Goal: Communication & Community: Answer question/provide support

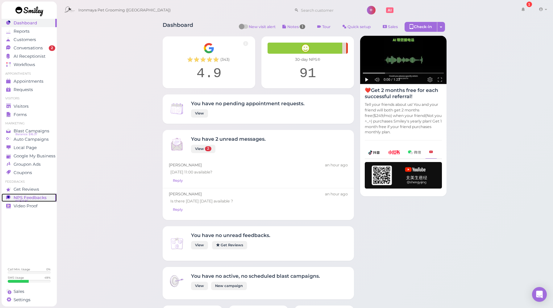
click at [34, 197] on span "NPS Feedbacks" at bounding box center [30, 197] width 33 height 5
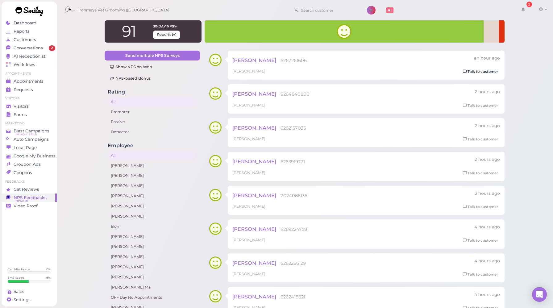
click at [471, 69] on link "Talk to customer" at bounding box center [480, 72] width 39 height 6
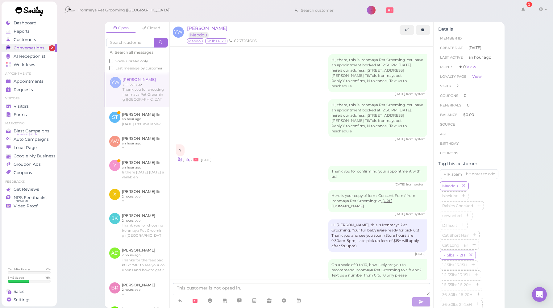
scroll to position [534, 0]
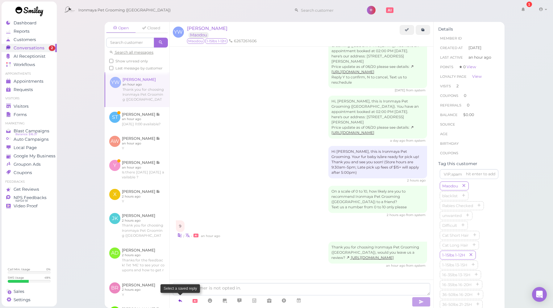
click at [181, 303] on icon at bounding box center [180, 300] width 5 height 6
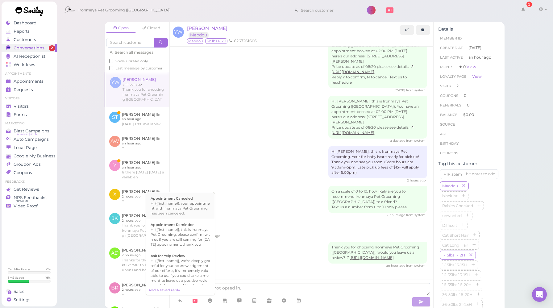
scroll to position [87, 0]
click at [188, 252] on div "Hi {{first_name}}, we're deeply grateful for your acknowledgement of our effort…" at bounding box center [181, 250] width 60 height 35
type textarea "Hi {{first_name}}, we're deeply grateful for your acknowledgement of our effort…"
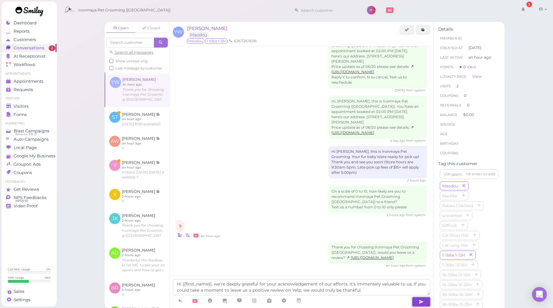
click at [416, 301] on button "button" at bounding box center [421, 302] width 19 height 10
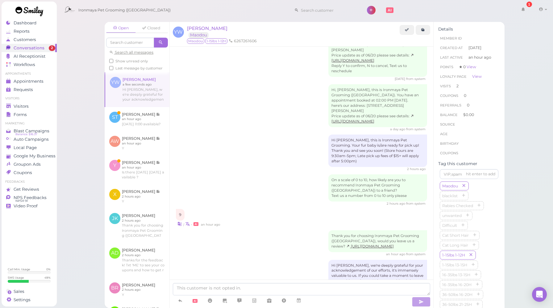
scroll to position [569, 0]
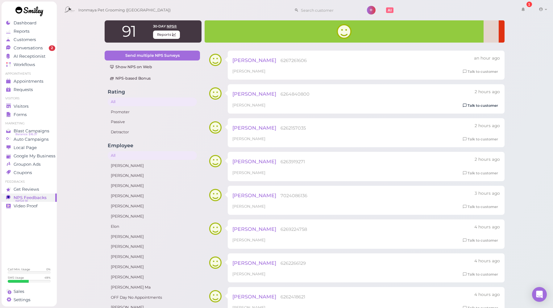
click at [484, 107] on link "Talk to customer" at bounding box center [480, 105] width 39 height 6
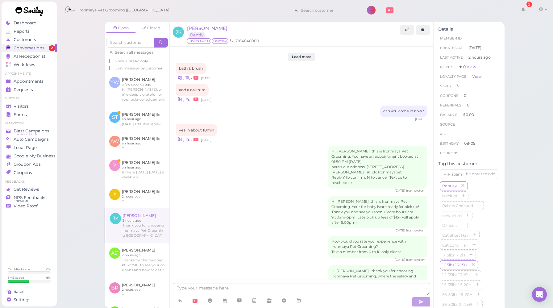
scroll to position [658, 0]
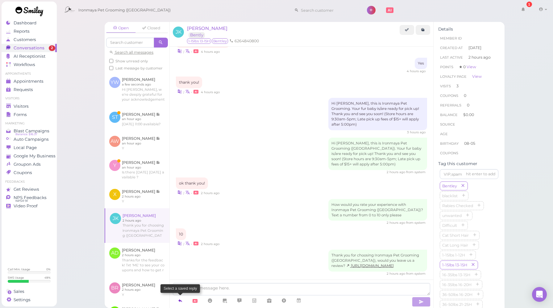
click at [180, 301] on icon at bounding box center [180, 300] width 5 height 6
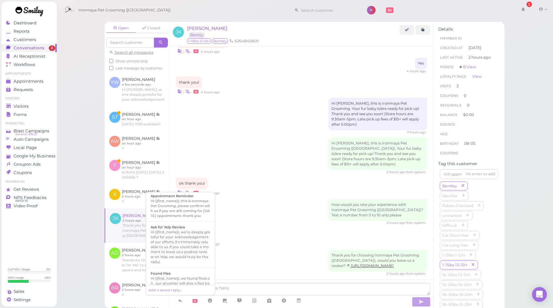
scroll to position [92, 0]
click at [185, 247] on div "Hi {{first_name}}, we're deeply grateful for your acknowledgement of our effort…" at bounding box center [181, 245] width 60 height 35
type textarea "Hi {{first_name}}, we're deeply grateful for your acknowledgement of our effort…"
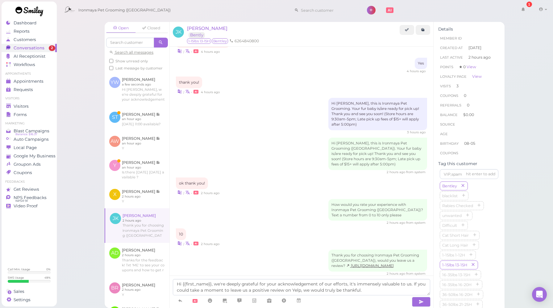
click at [419, 296] on span at bounding box center [420, 300] width 19 height 11
click at [419, 301] on icon "button" at bounding box center [421, 302] width 5 height 6
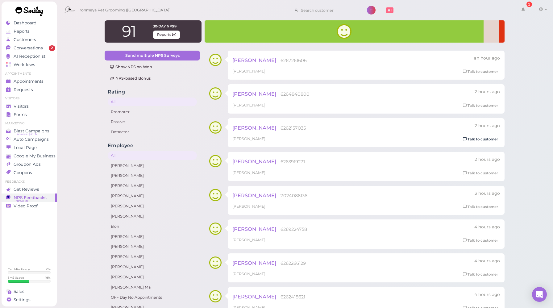
click at [468, 138] on link "Talk to customer" at bounding box center [480, 139] width 39 height 6
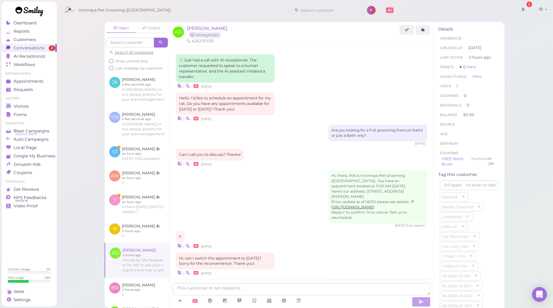
scroll to position [515, 0]
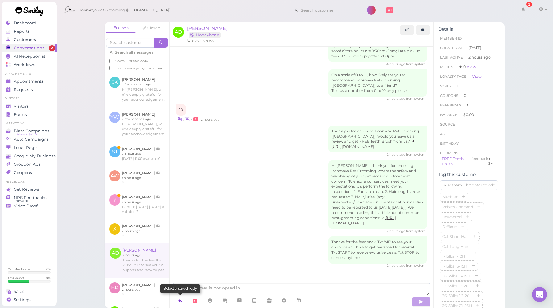
click at [181, 299] on icon at bounding box center [180, 300] width 5 height 6
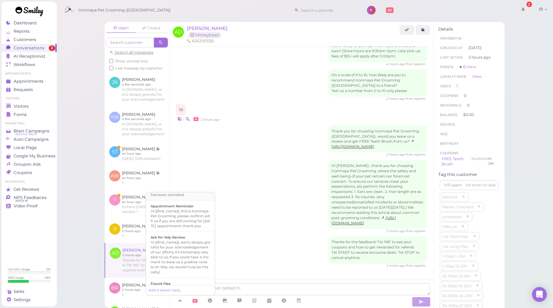
scroll to position [81, 0]
click at [182, 257] on div "Hi {{first_name}}, we're deeply grateful for your acknowledgement of our effort…" at bounding box center [181, 256] width 60 height 35
type textarea "Hi {{first_name}}, we're deeply grateful for your acknowledgement of our effort…"
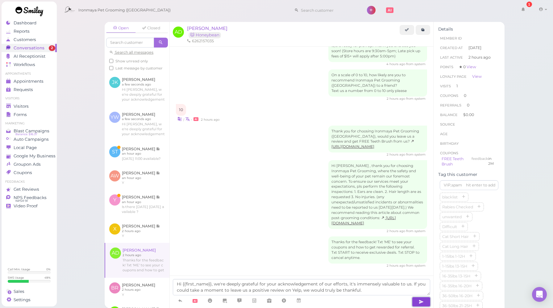
click at [426, 301] on button "button" at bounding box center [421, 302] width 19 height 10
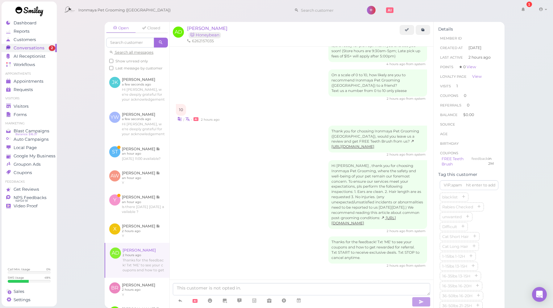
scroll to position [551, 0]
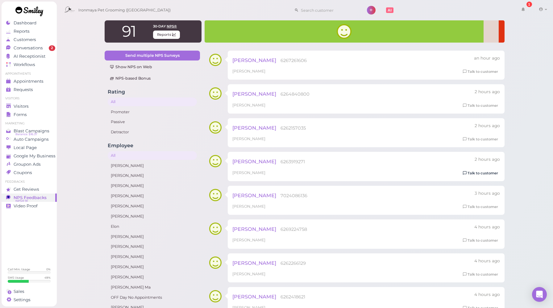
click at [467, 171] on link "Talk to customer" at bounding box center [480, 173] width 39 height 6
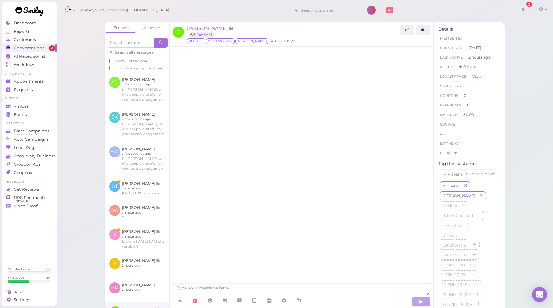
scroll to position [776, 0]
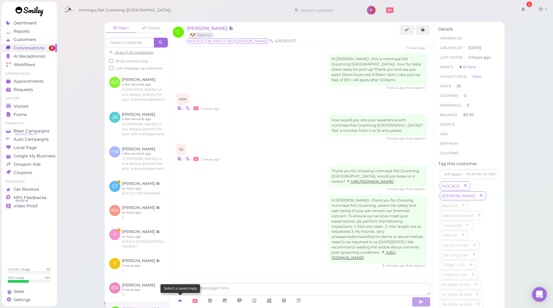
click at [181, 300] on icon at bounding box center [180, 300] width 5 height 6
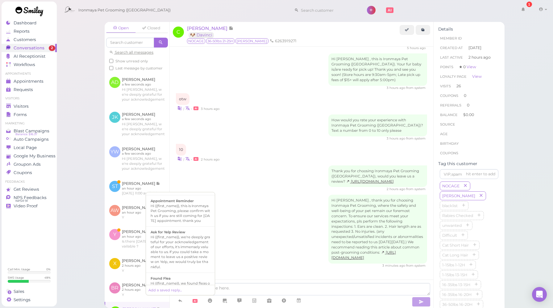
scroll to position [86, 0]
click at [183, 244] on div "Hi {{first_name}}, we're deeply grateful for your acknowledgement of our effort…" at bounding box center [181, 251] width 60 height 35
type textarea "Hi {{first_name}}, we're deeply grateful for your acknowledgement of our effort…"
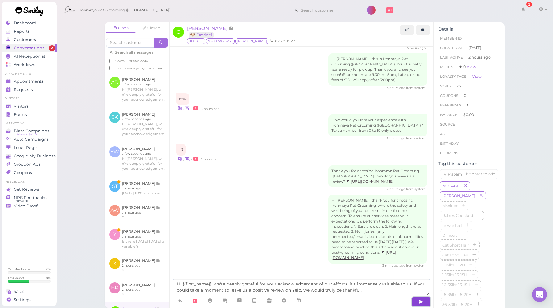
click at [421, 302] on icon "button" at bounding box center [421, 302] width 5 height 6
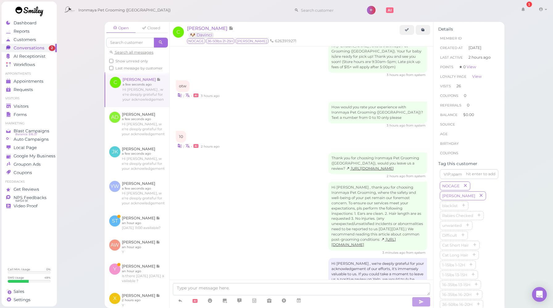
scroll to position [812, 0]
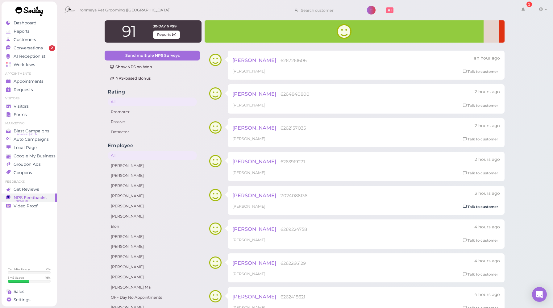
click at [475, 208] on link "Talk to customer" at bounding box center [480, 207] width 39 height 6
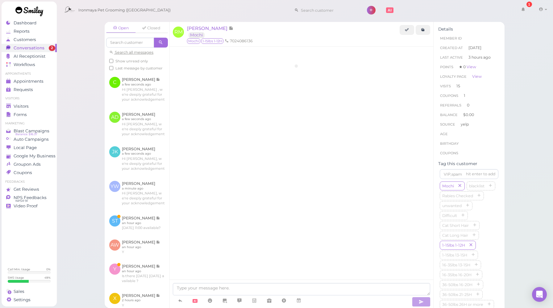
scroll to position [771, 0]
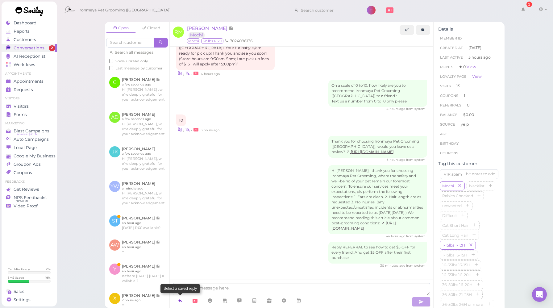
click at [178, 300] on icon at bounding box center [180, 300] width 5 height 6
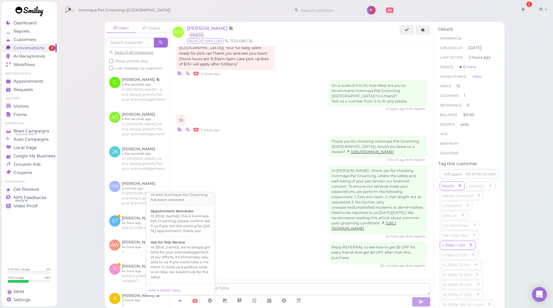
scroll to position [77, 0]
click at [184, 254] on div "Hi {{first_name}}, we're deeply grateful for your acknowledgement of our effort…" at bounding box center [181, 261] width 60 height 35
type textarea "Hi {{first_name}}, we're deeply grateful for your acknowledgement of our effort…"
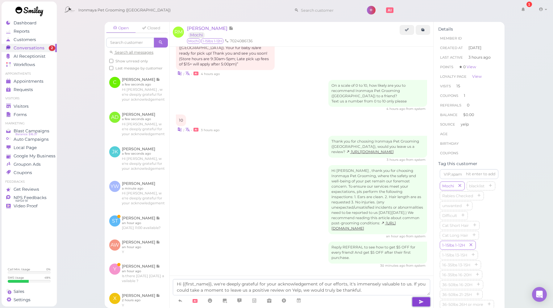
click at [420, 303] on icon "button" at bounding box center [421, 302] width 5 height 6
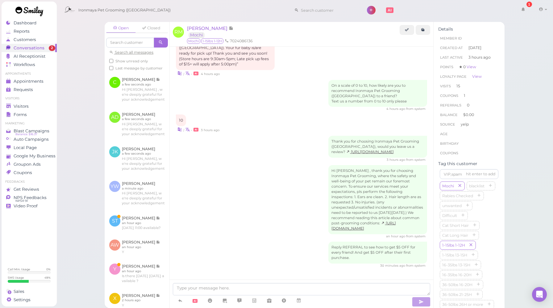
scroll to position [807, 0]
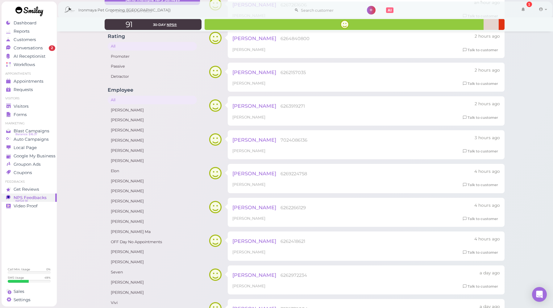
scroll to position [57, 0]
click at [479, 185] on link "Talk to customer" at bounding box center [480, 184] width 39 height 6
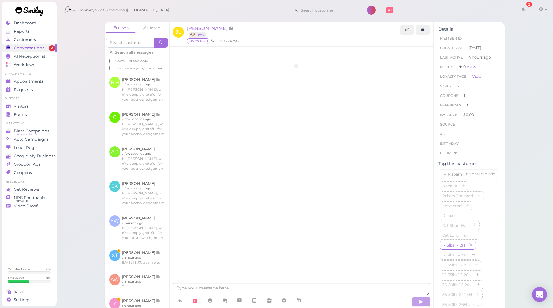
scroll to position [812, 0]
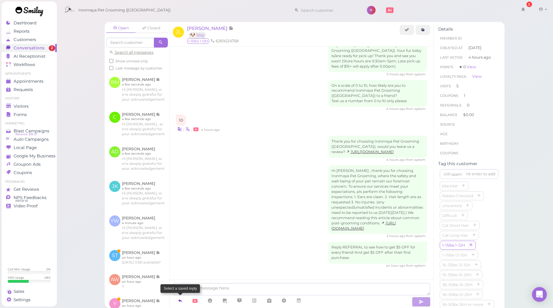
click at [181, 300] on icon at bounding box center [180, 300] width 5 height 6
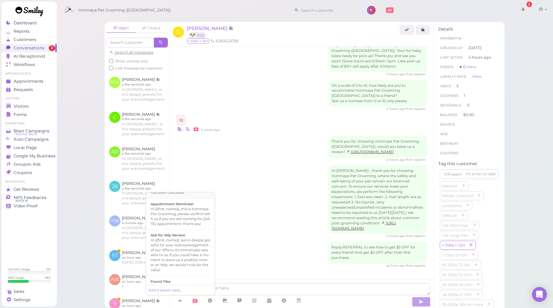
scroll to position [95, 0]
click at [187, 237] on div "Hi {{first_name}}, we're deeply grateful for your acknowledgement of our effort…" at bounding box center [181, 242] width 60 height 35
type textarea "Hi {{first_name}}, we're deeply grateful for your acknowledgement of our effort…"
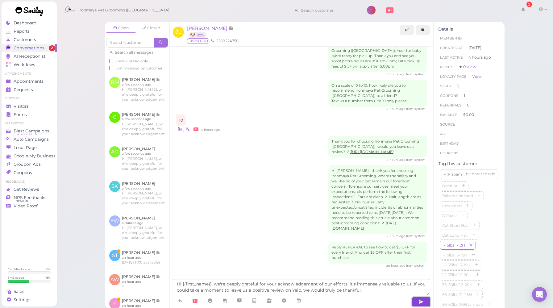
click at [418, 302] on button "button" at bounding box center [421, 302] width 19 height 10
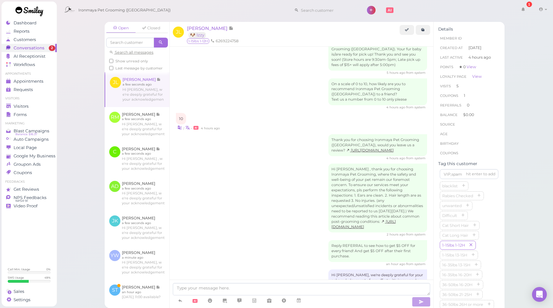
scroll to position [847, 0]
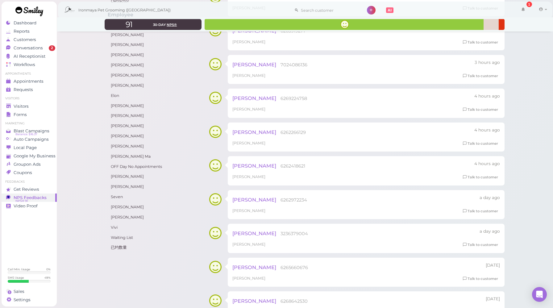
scroll to position [131, 0]
click at [478, 142] on link "Talk to customer" at bounding box center [480, 143] width 39 height 6
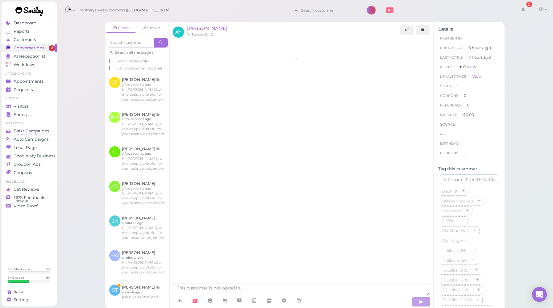
scroll to position [67, 0]
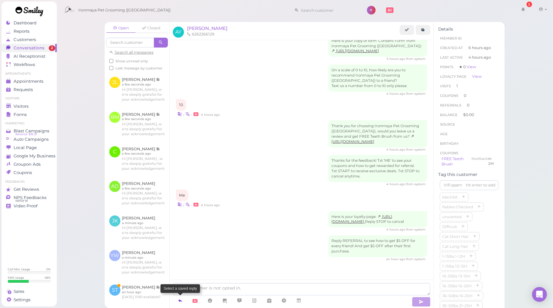
click at [182, 298] on icon at bounding box center [180, 300] width 5 height 6
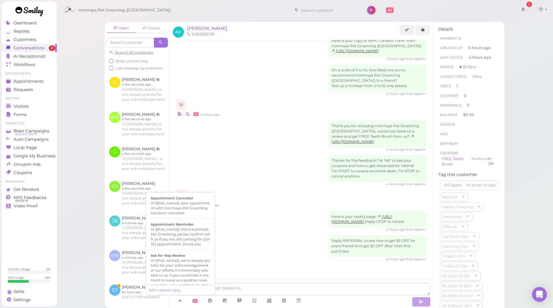
scroll to position [80, 0]
click at [192, 250] on div "Hi {{first_name}}, we're deeply grateful for your acknowledgement of our effort…" at bounding box center [181, 257] width 60 height 35
type textarea "Hi {{first_name}}, we're deeply grateful for your acknowledgement of our effort…"
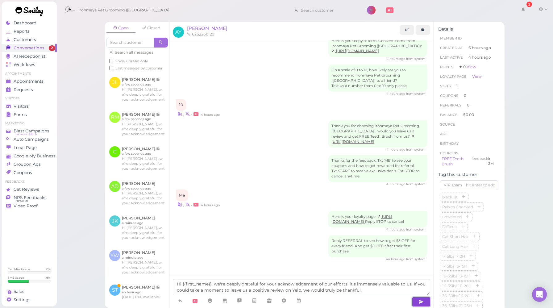
click at [416, 300] on button "button" at bounding box center [421, 302] width 19 height 10
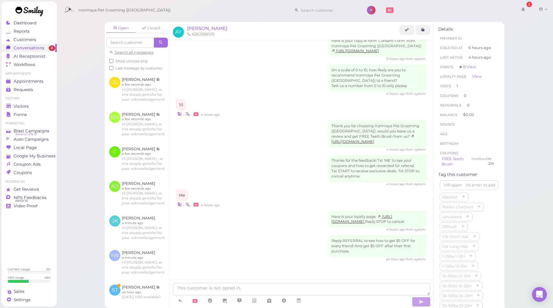
scroll to position [102, 0]
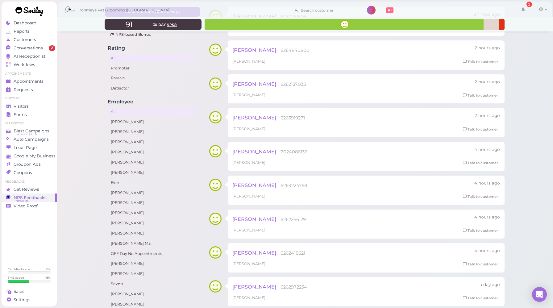
scroll to position [58, 0]
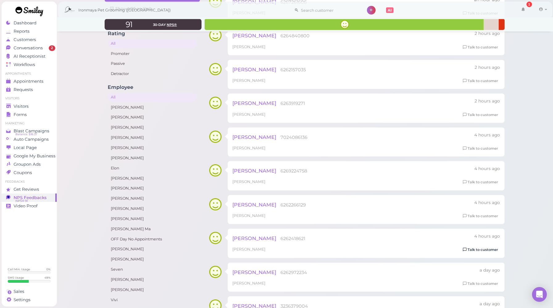
click at [472, 248] on link "Talk to customer" at bounding box center [480, 250] width 39 height 6
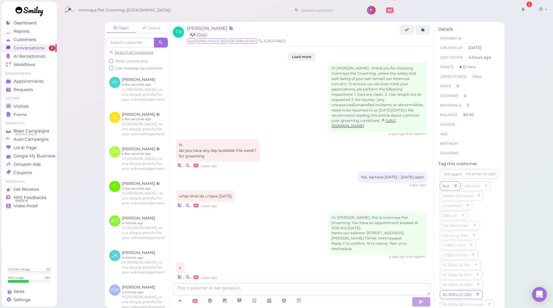
scroll to position [837, 0]
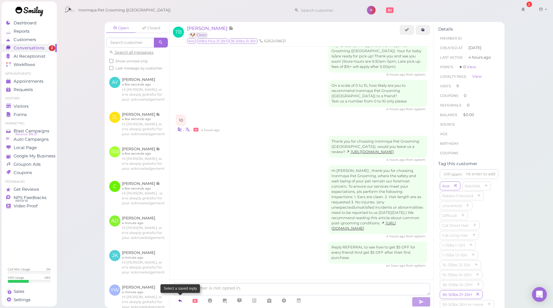
click at [181, 297] on icon at bounding box center [180, 300] width 5 height 6
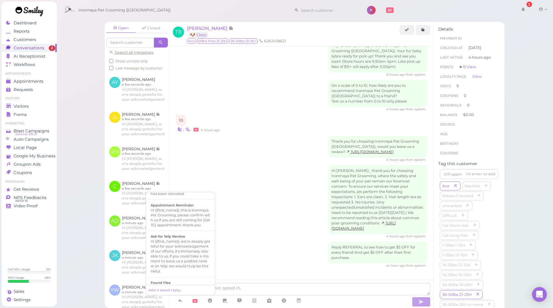
scroll to position [84, 0]
click at [181, 245] on div "Hi {{first_name}}, we're deeply grateful for your acknowledgement of our effort…" at bounding box center [181, 253] width 60 height 35
type textarea "Hi {{first_name}}, we're deeply grateful for your acknowledgement of our effort…"
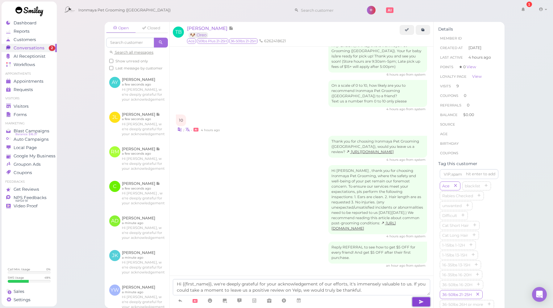
click at [418, 299] on button "button" at bounding box center [421, 302] width 19 height 10
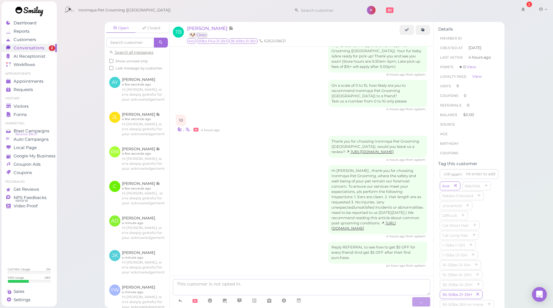
scroll to position [872, 0]
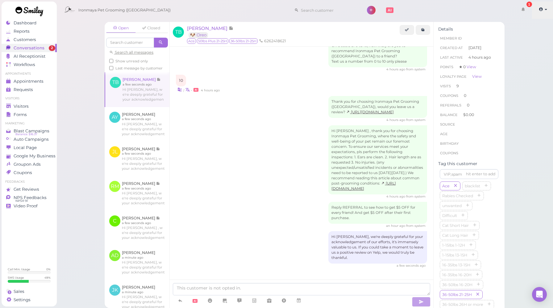
click at [539, 8] on icon at bounding box center [541, 9] width 4 height 6
click at [524, 46] on link "Logout" at bounding box center [528, 46] width 50 height 7
